Goal: Check status: Check status

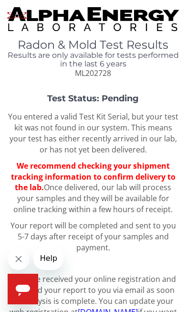
click at [27, 170] on span "We recommend checking your shipment tracking information to confirm delivery to…" at bounding box center [93, 176] width 165 height 32
click at [23, 170] on span "We recommend checking your shipment tracking information to confirm delivery to…" at bounding box center [93, 176] width 165 height 32
